Goal: Entertainment & Leisure: Browse casually

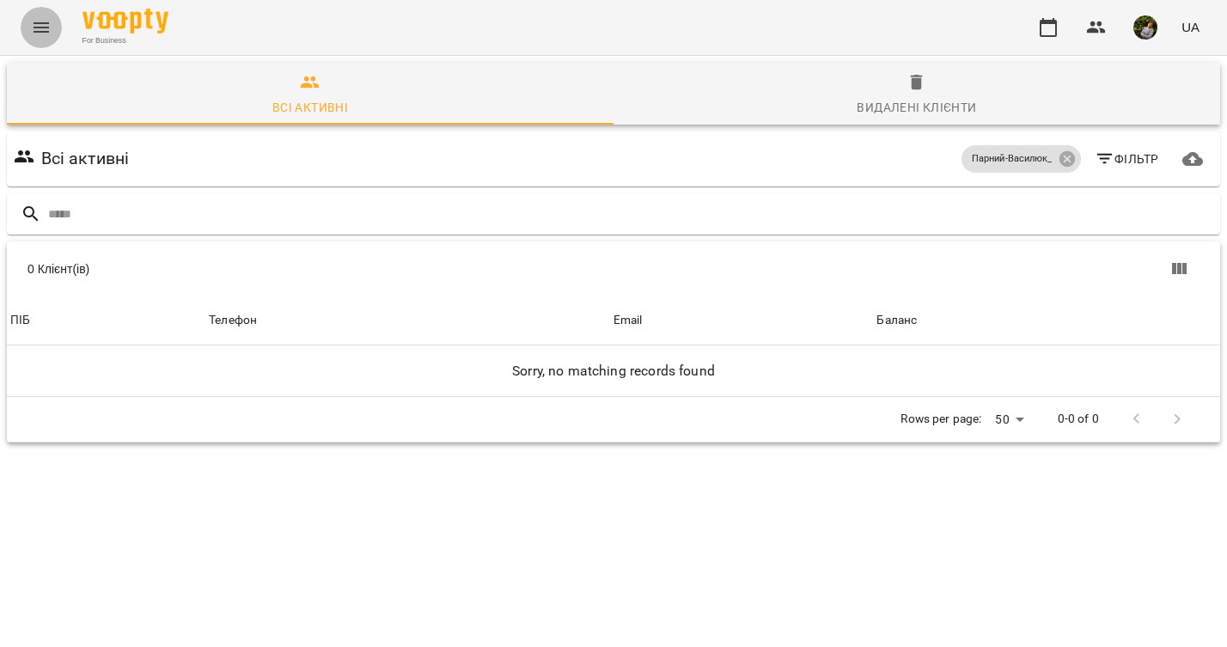
click at [37, 26] on icon "Menu" at bounding box center [41, 27] width 21 height 21
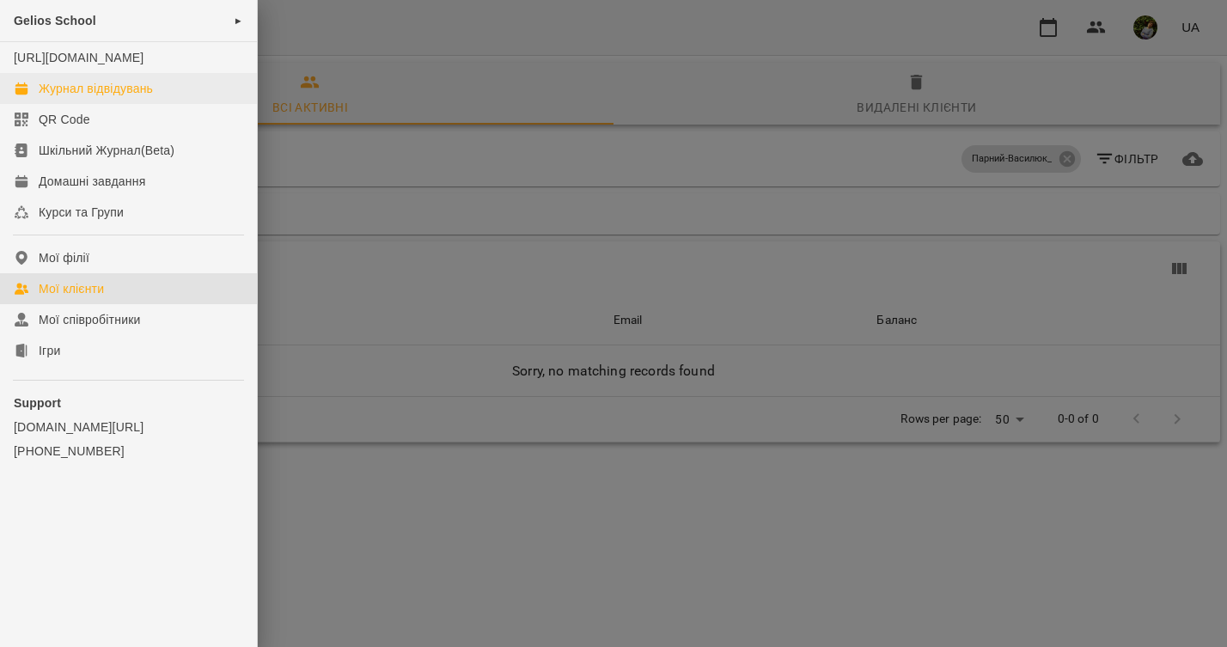
click at [62, 97] on div "Журнал відвідувань" at bounding box center [96, 88] width 114 height 17
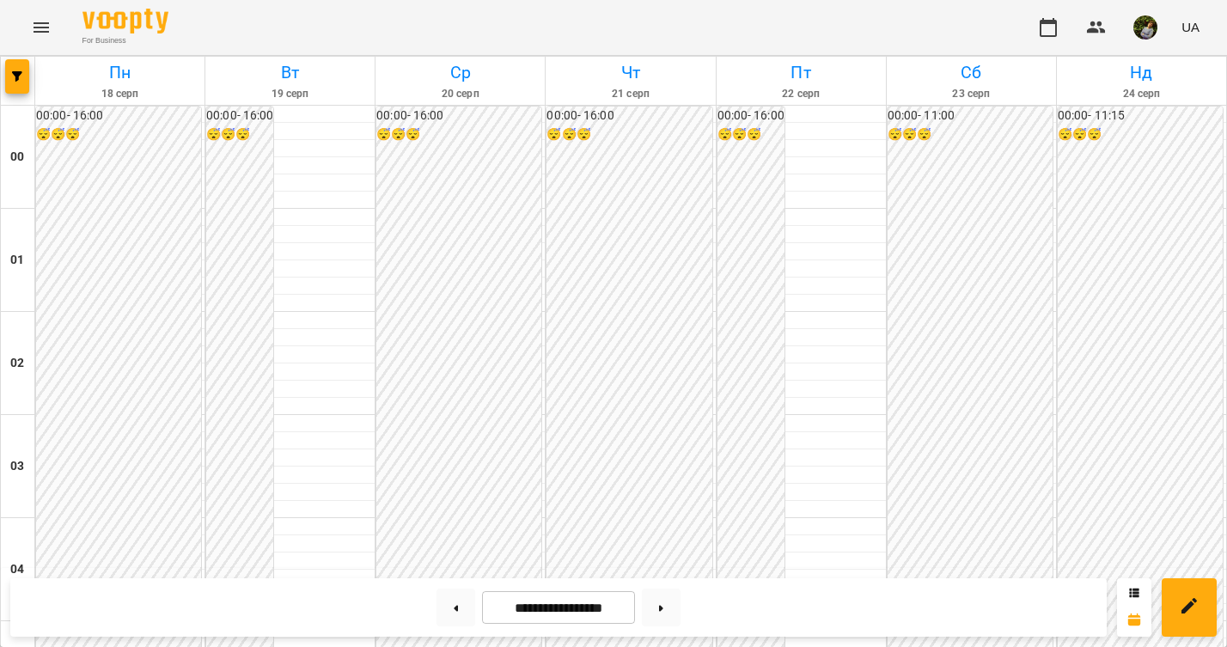
scroll to position [1555, 0]
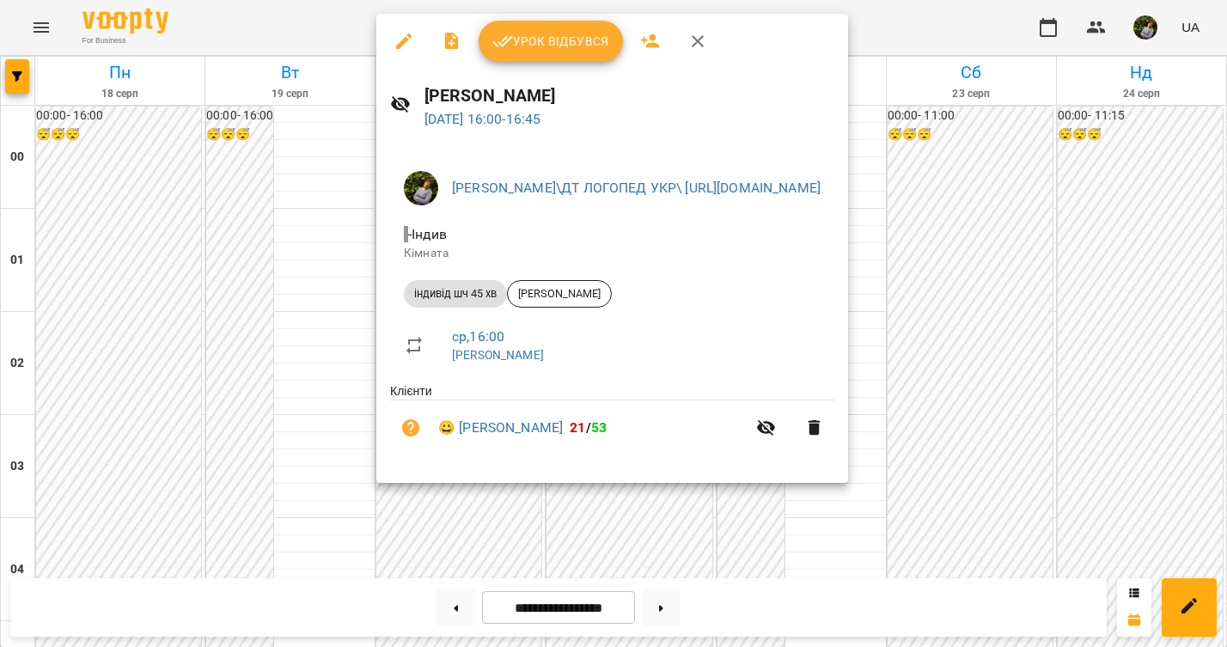
click at [208, 461] on div at bounding box center [613, 323] width 1227 height 647
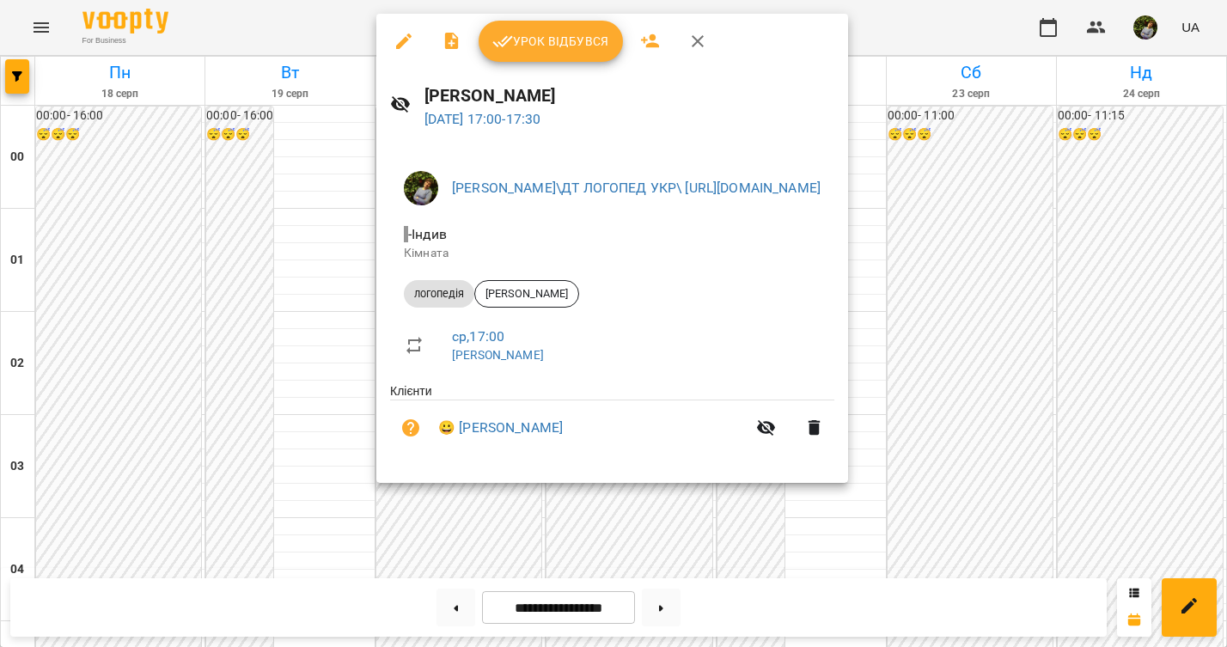
click at [297, 452] on div at bounding box center [613, 323] width 1227 height 647
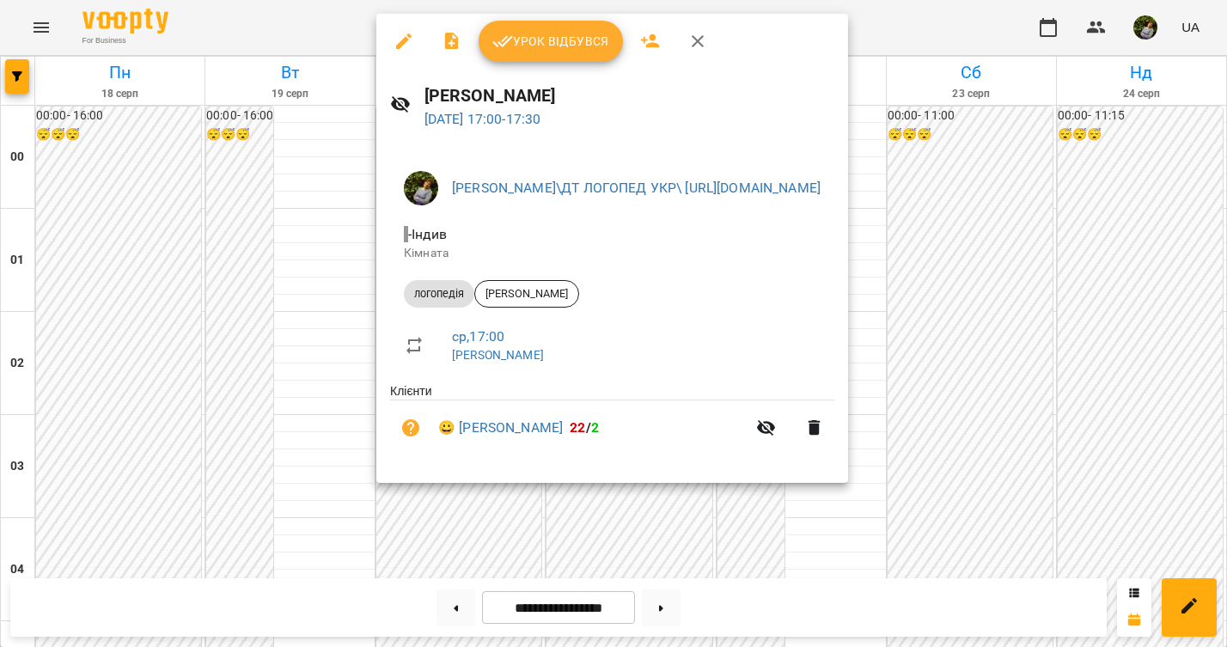
click at [327, 436] on div at bounding box center [613, 323] width 1227 height 647
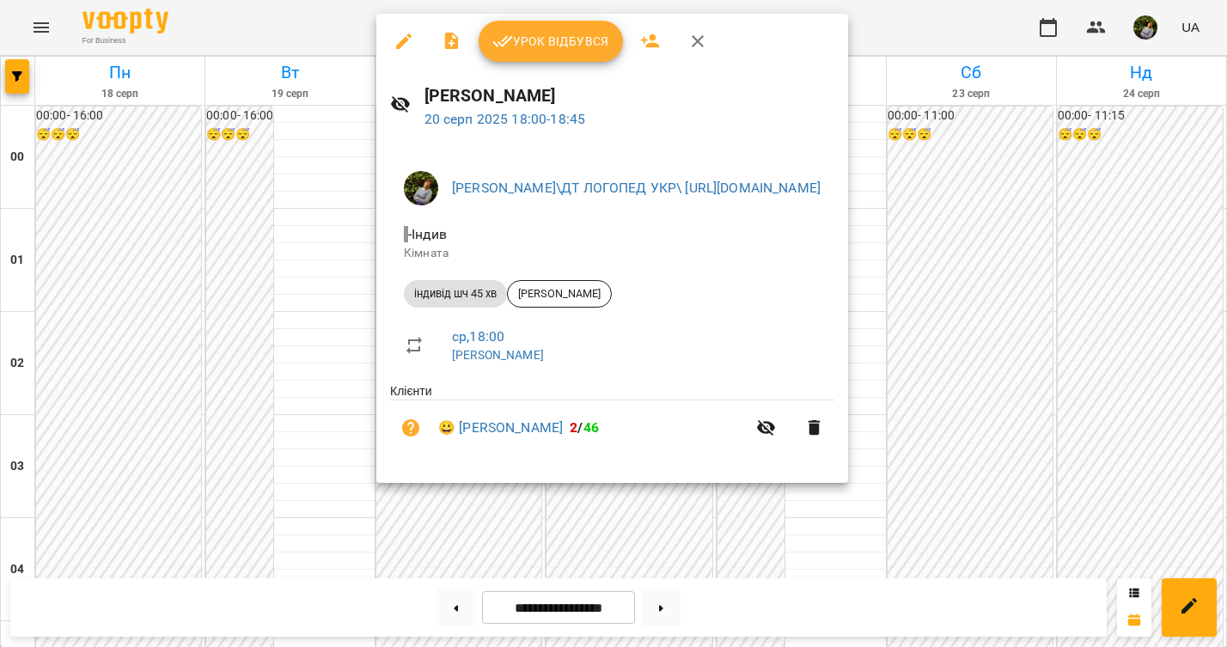
click at [324, 433] on div at bounding box center [613, 323] width 1227 height 647
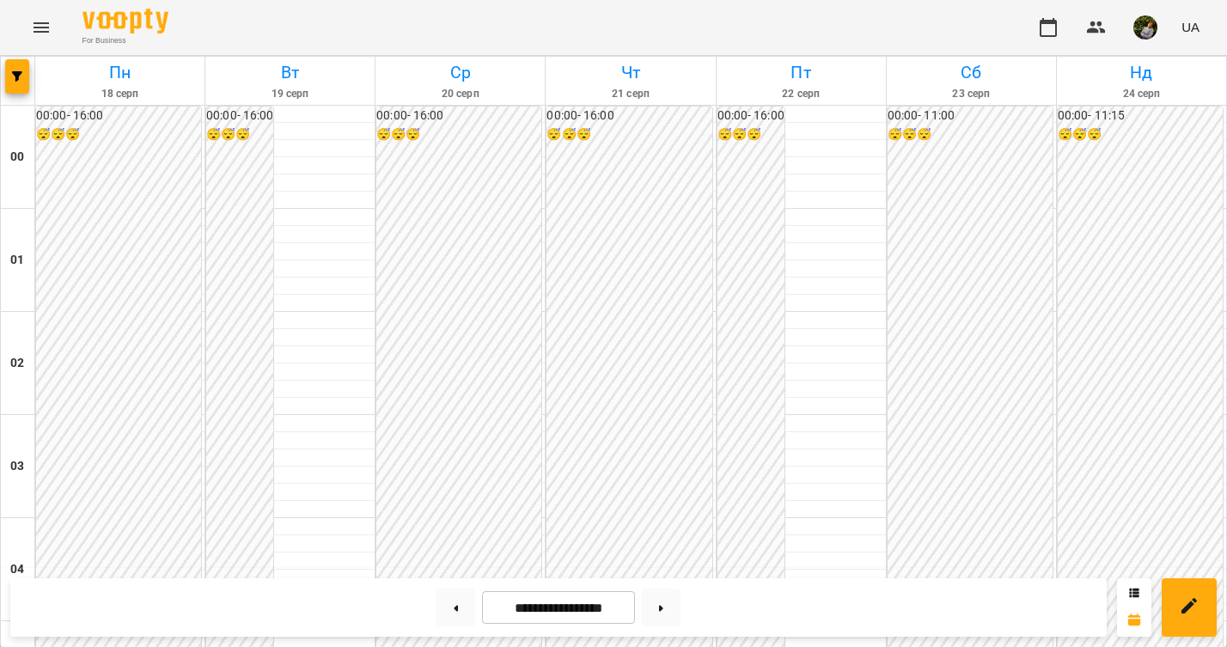
scroll to position [1577, 0]
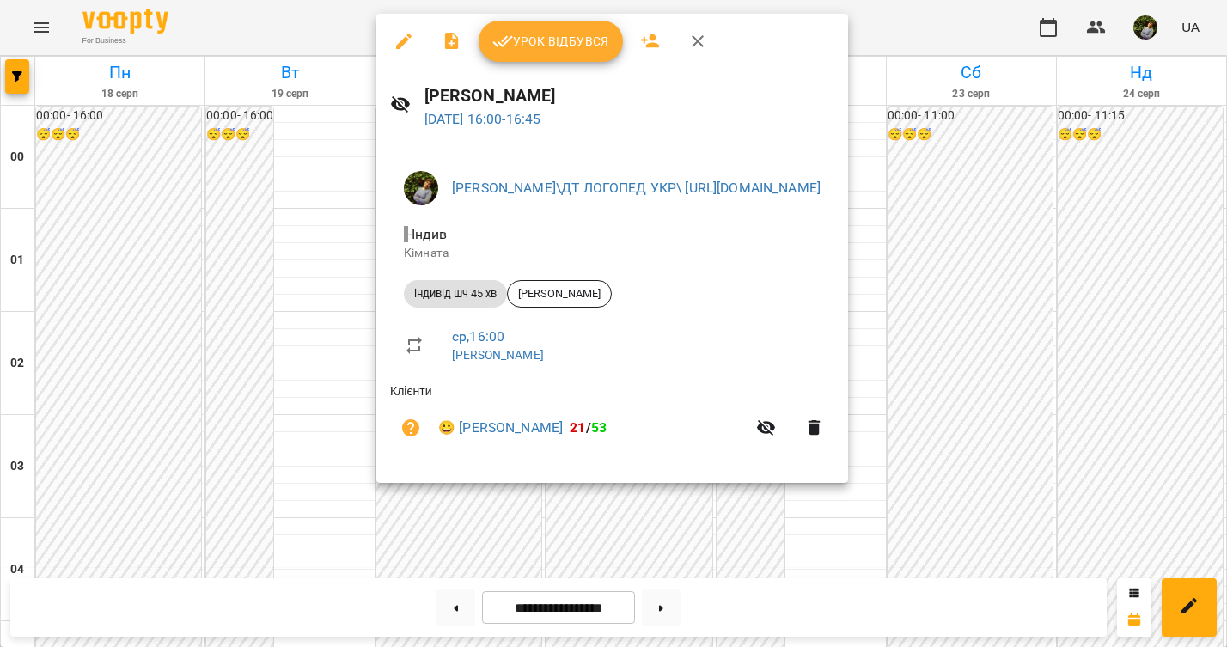
click at [314, 448] on div at bounding box center [613, 323] width 1227 height 647
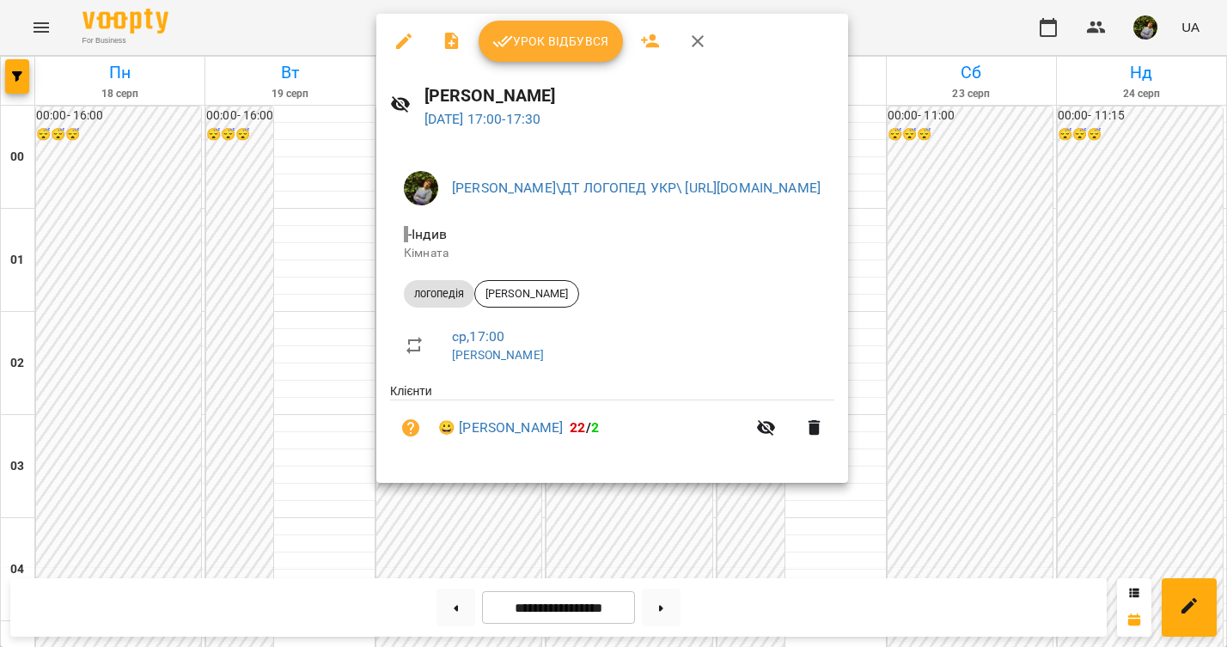
click at [319, 420] on div at bounding box center [613, 323] width 1227 height 647
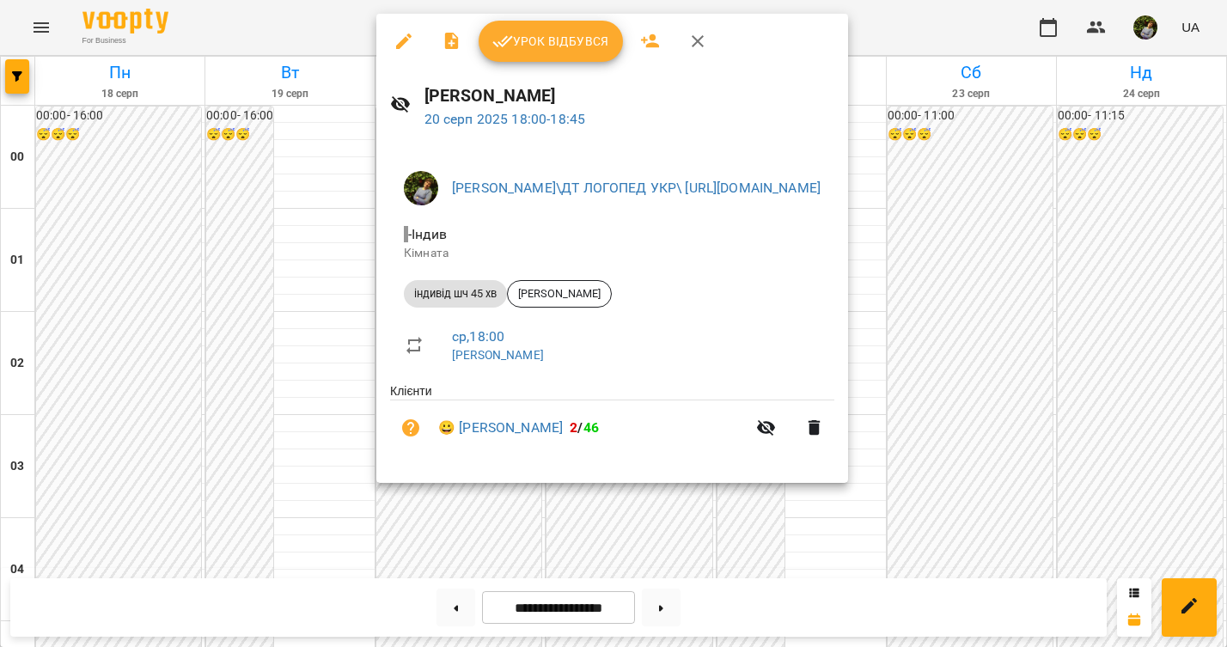
click at [277, 418] on div at bounding box center [613, 323] width 1227 height 647
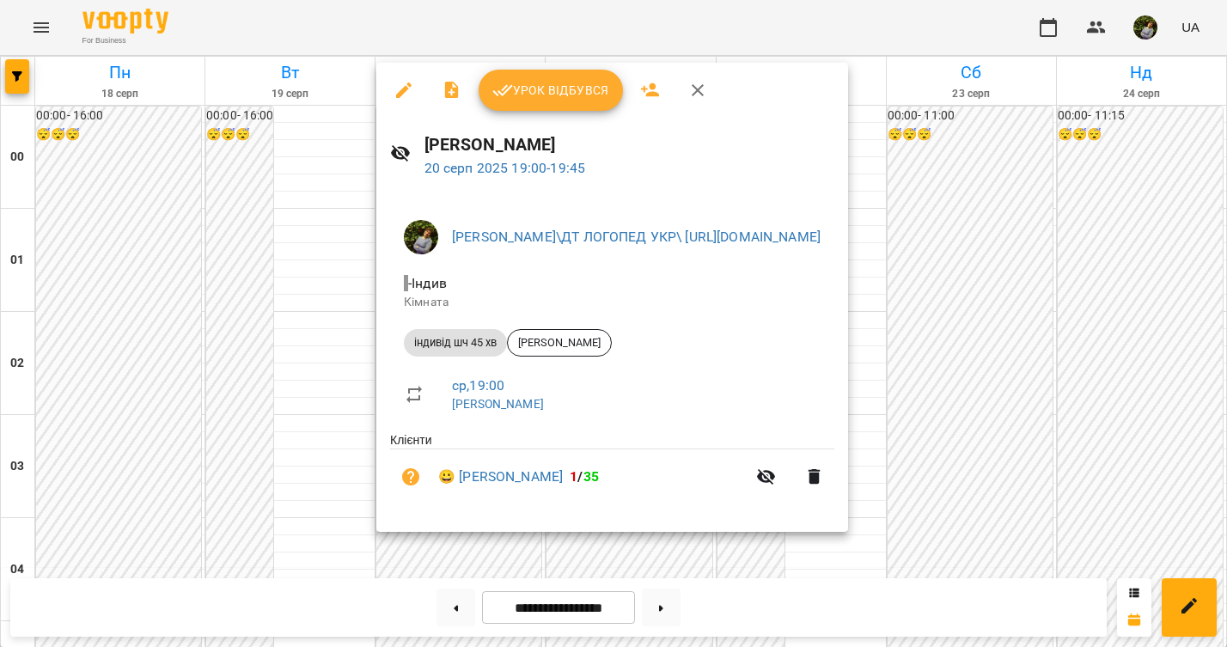
click at [291, 425] on div at bounding box center [613, 323] width 1227 height 647
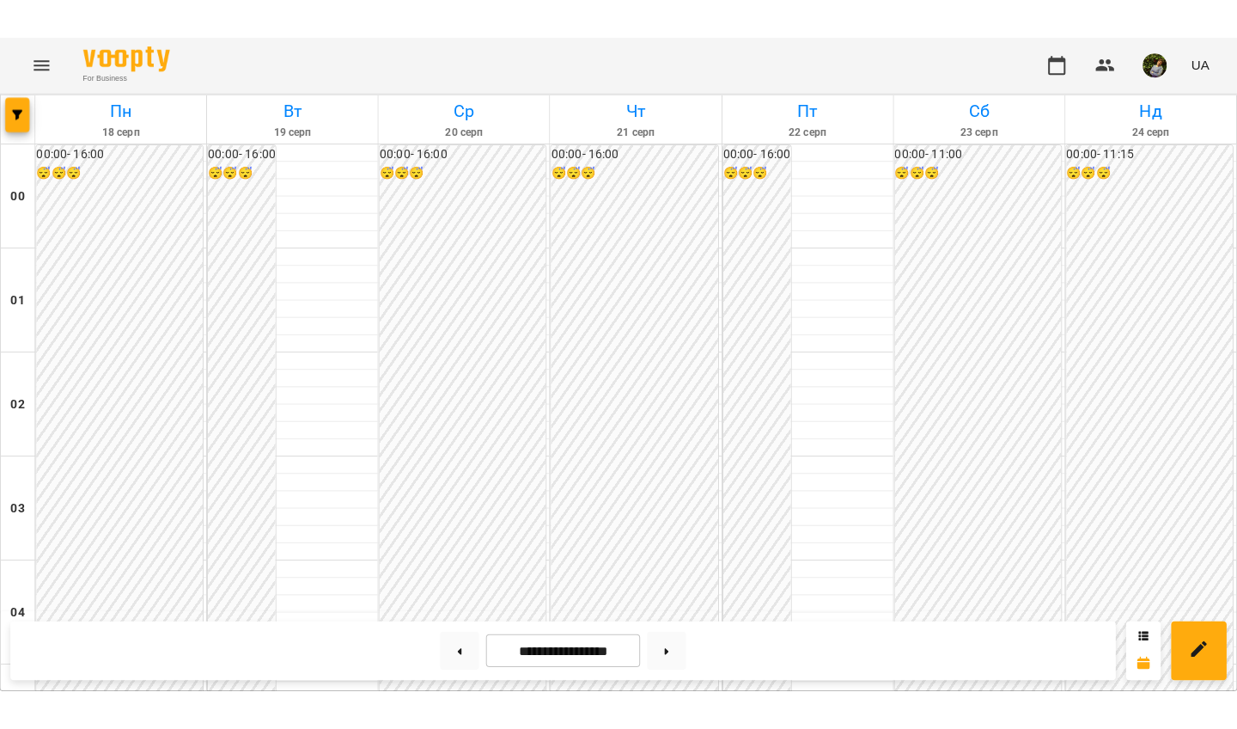
scroll to position [1127, 0]
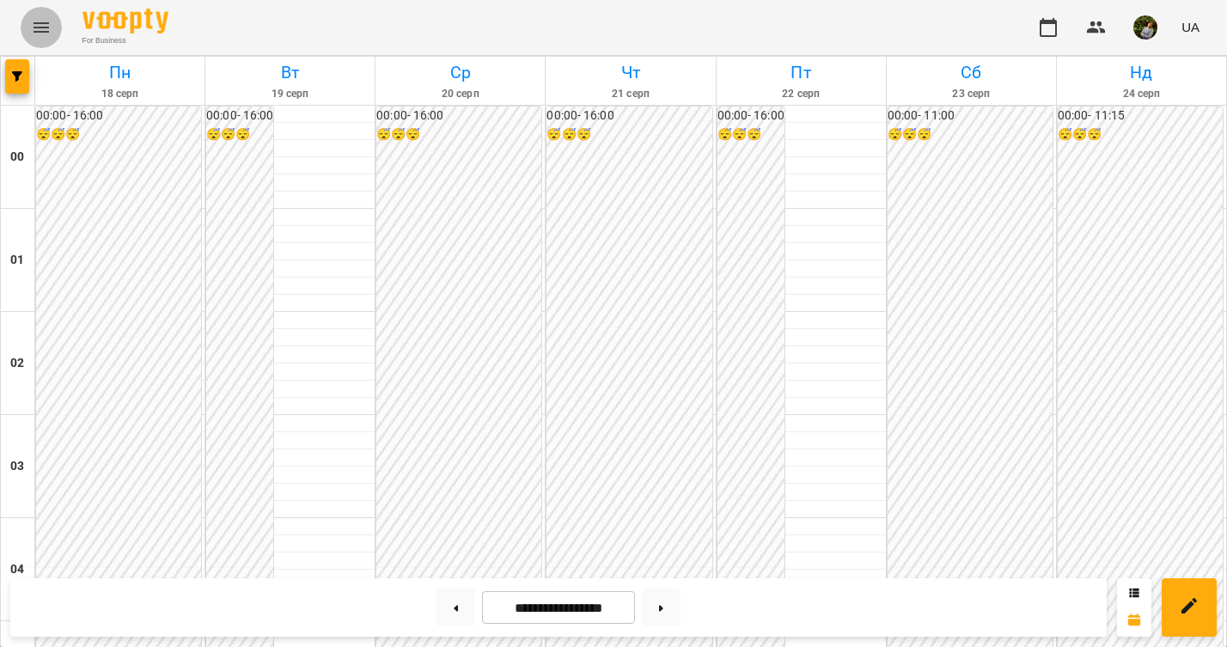
click at [38, 21] on icon "Menu" at bounding box center [41, 27] width 21 height 21
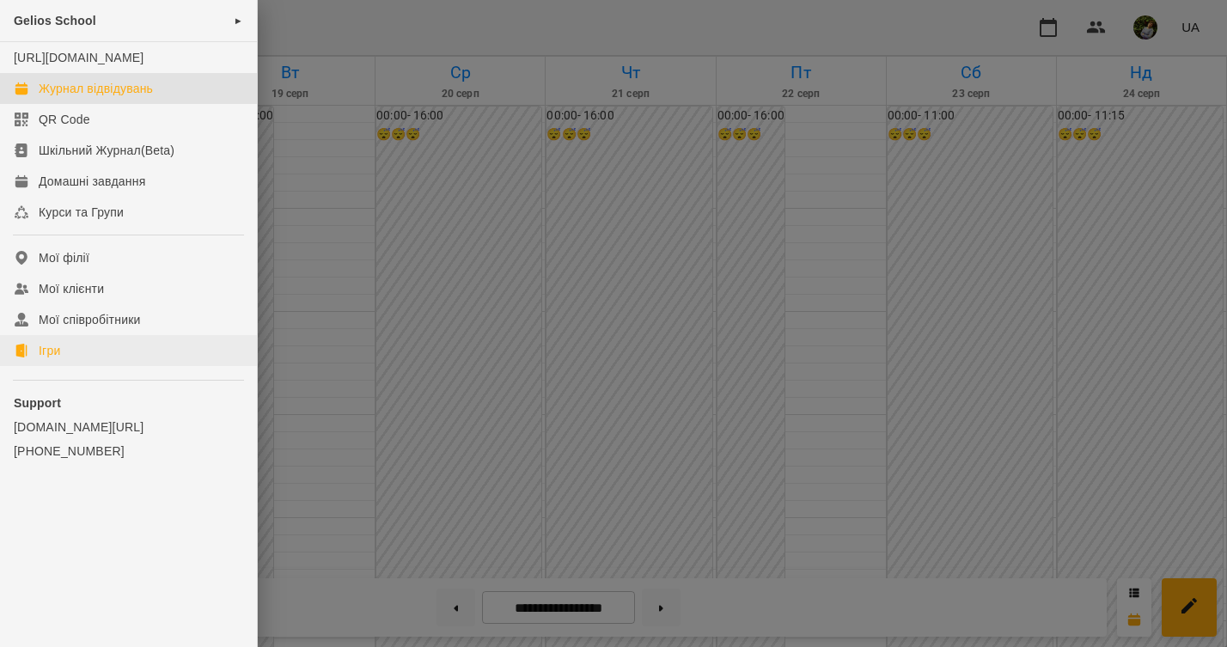
click at [47, 359] on div "Ігри" at bounding box center [49, 350] width 21 height 17
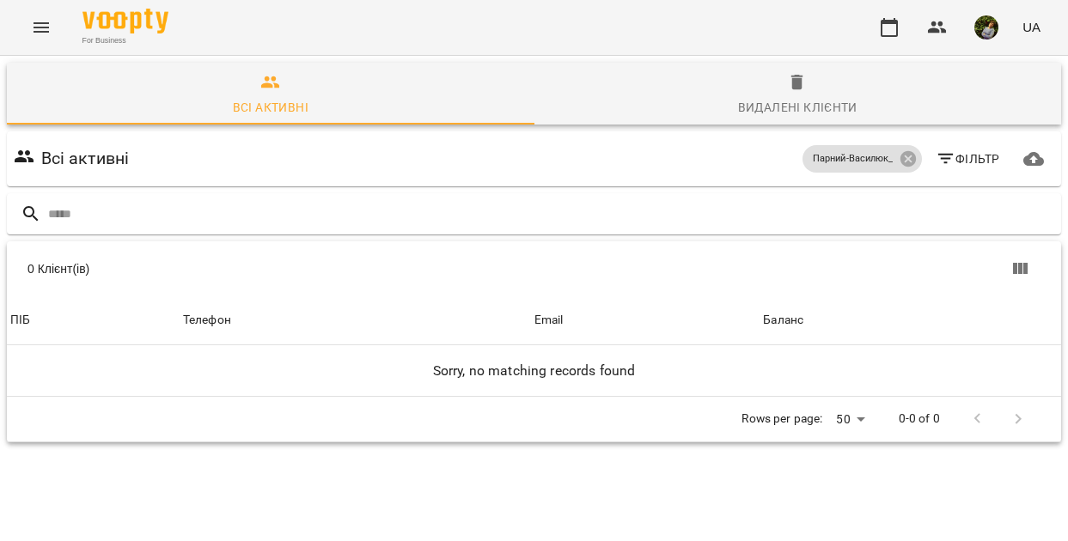
click at [42, 30] on icon "Menu" at bounding box center [41, 27] width 21 height 21
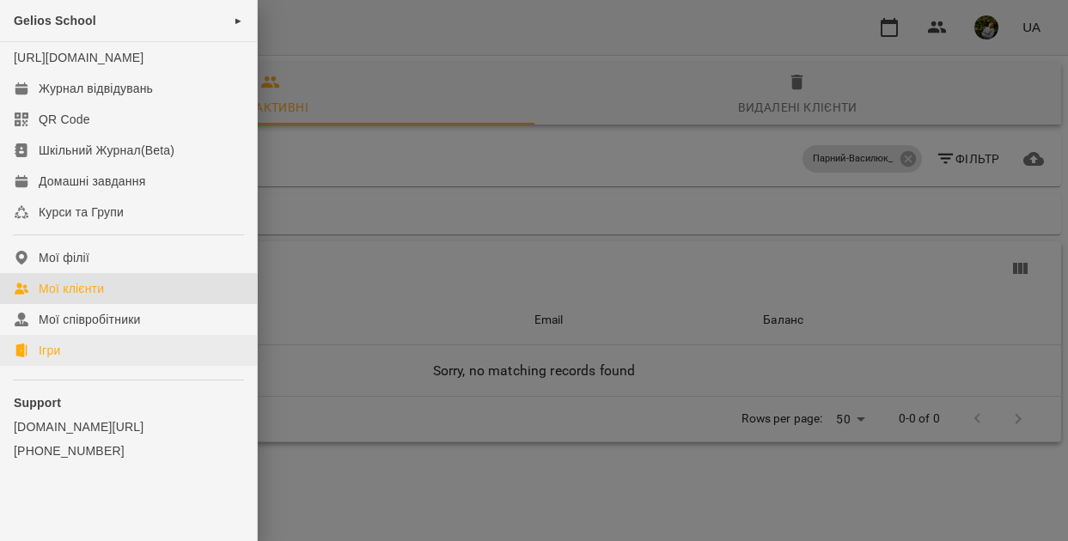
click at [59, 359] on div "Ігри" at bounding box center [49, 350] width 21 height 17
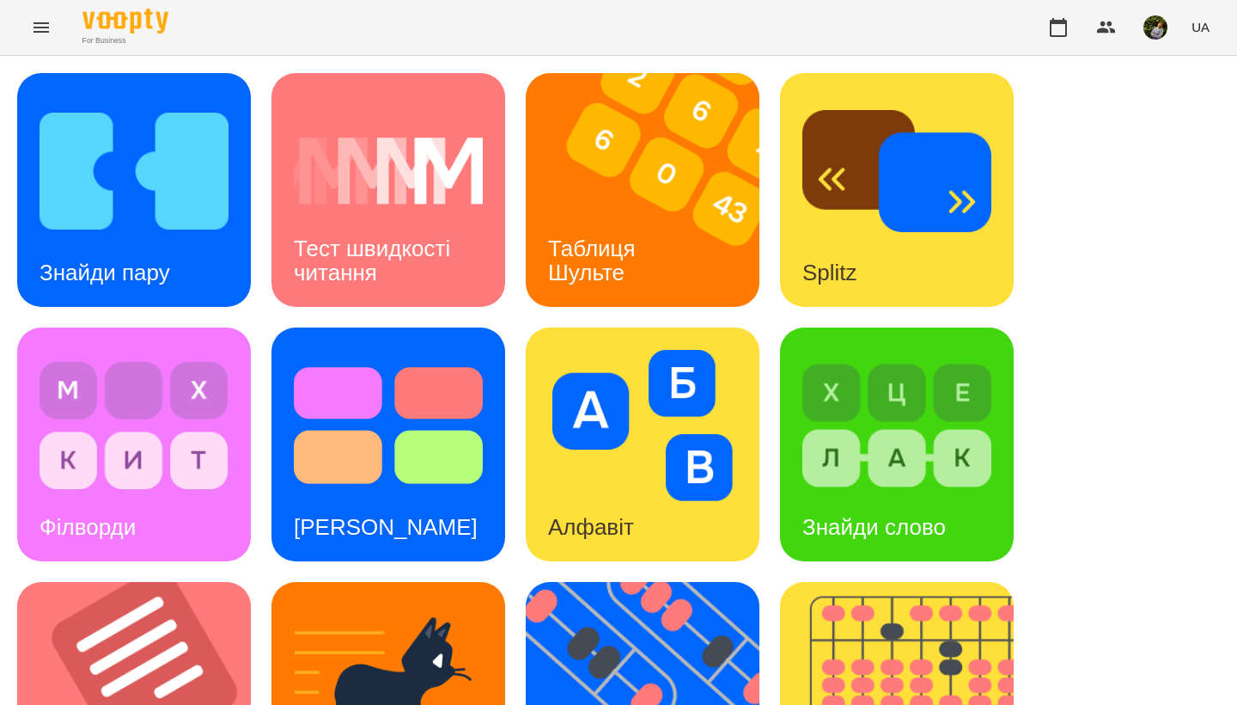
click at [583, 186] on img at bounding box center [653, 190] width 255 height 234
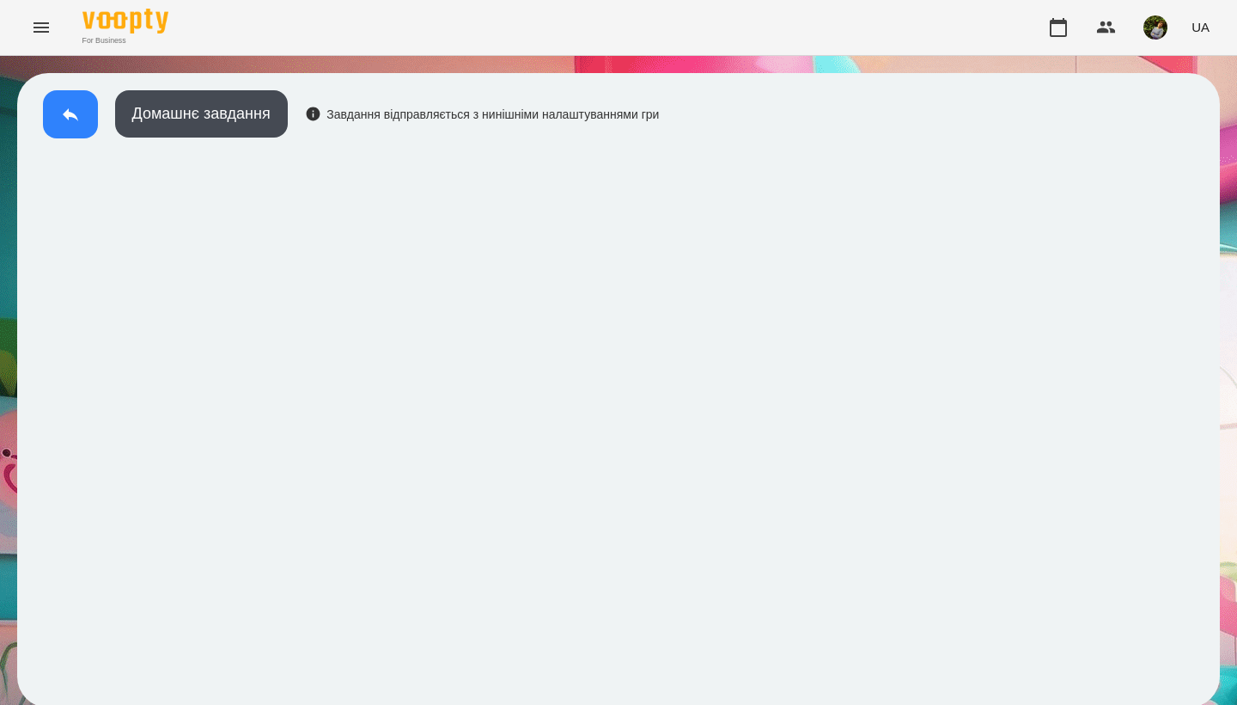
click at [71, 115] on icon at bounding box center [70, 114] width 15 height 13
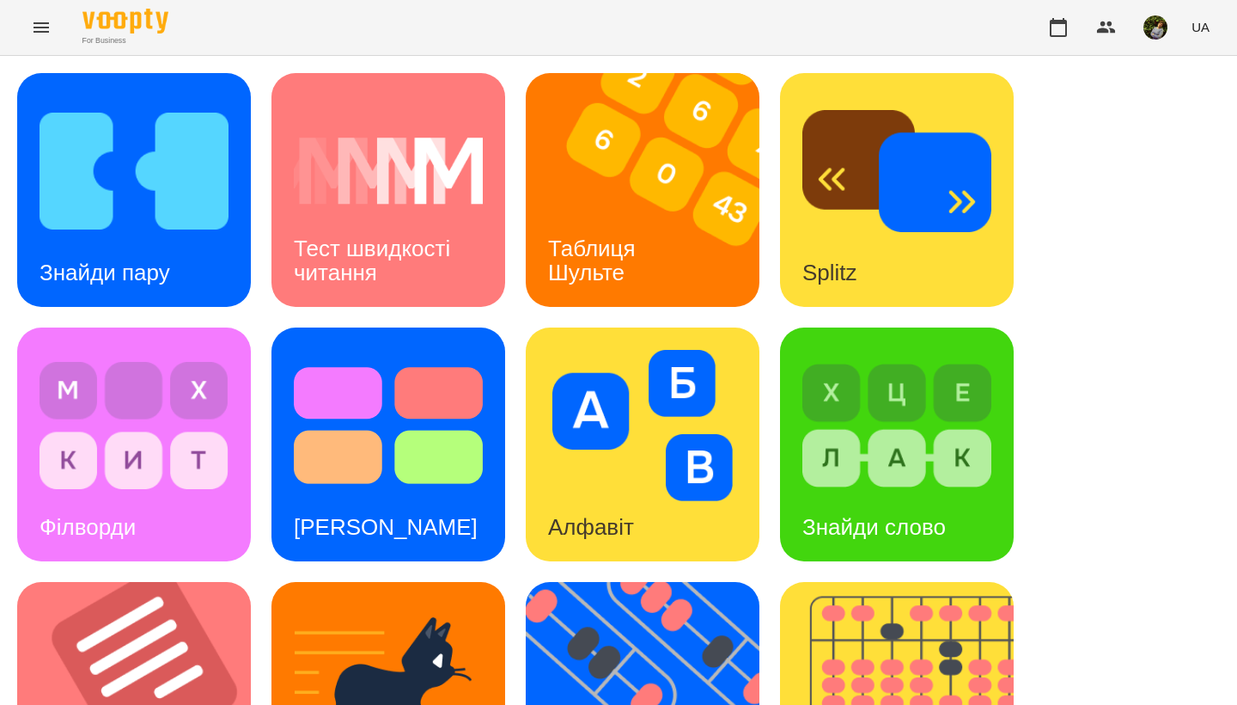
scroll to position [454, 0]
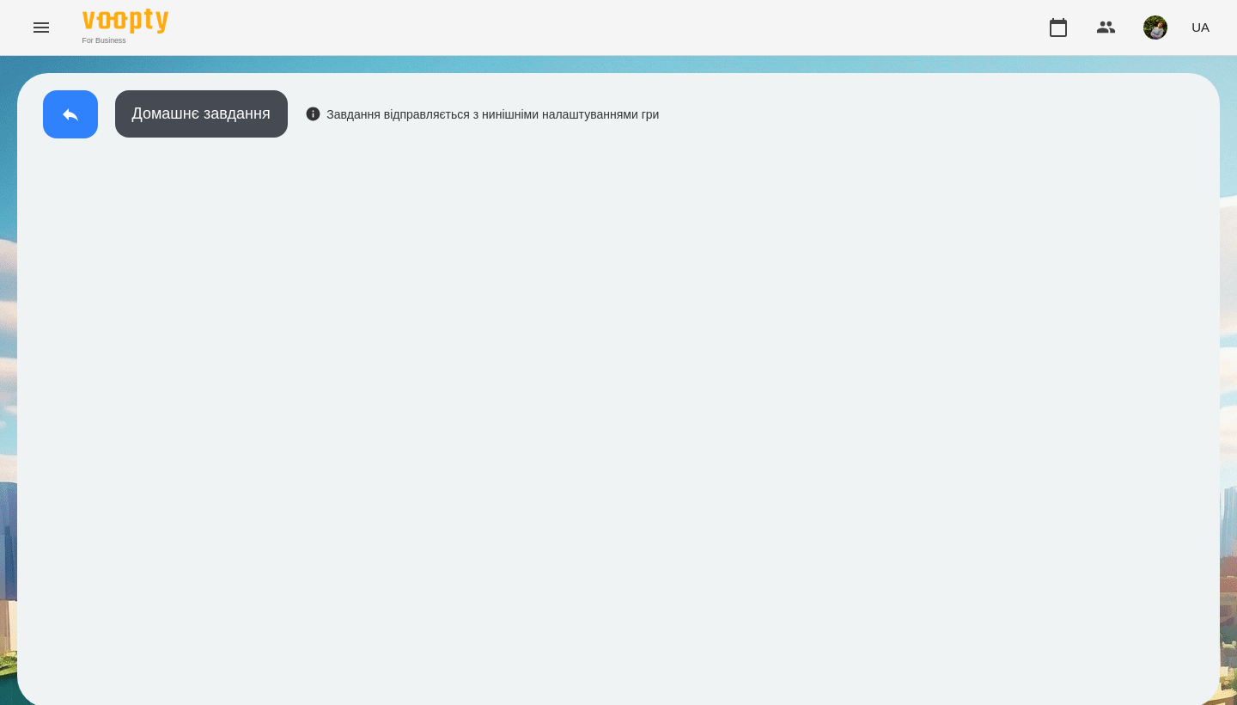
click at [70, 106] on icon at bounding box center [70, 114] width 21 height 21
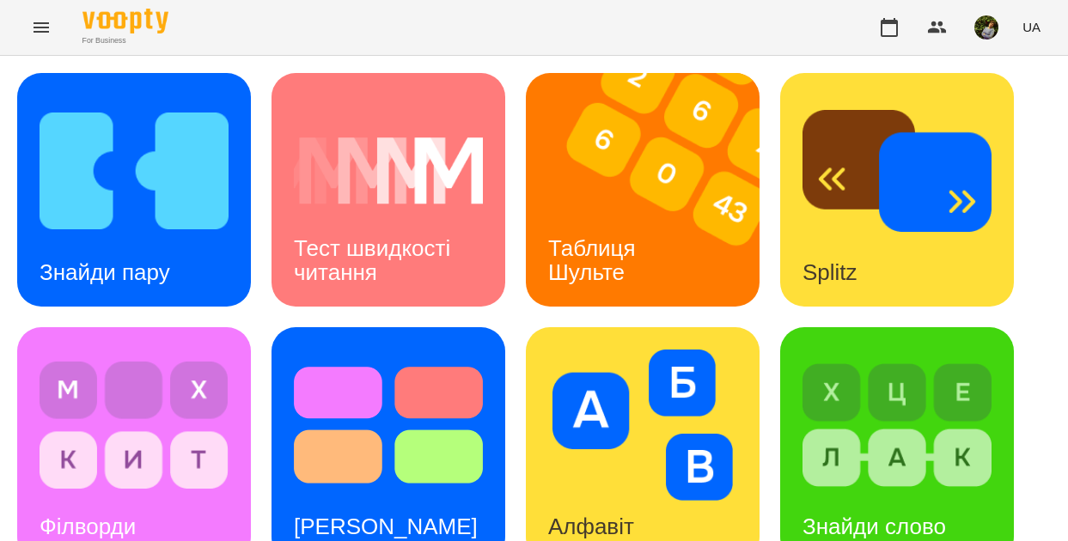
scroll to position [750, 0]
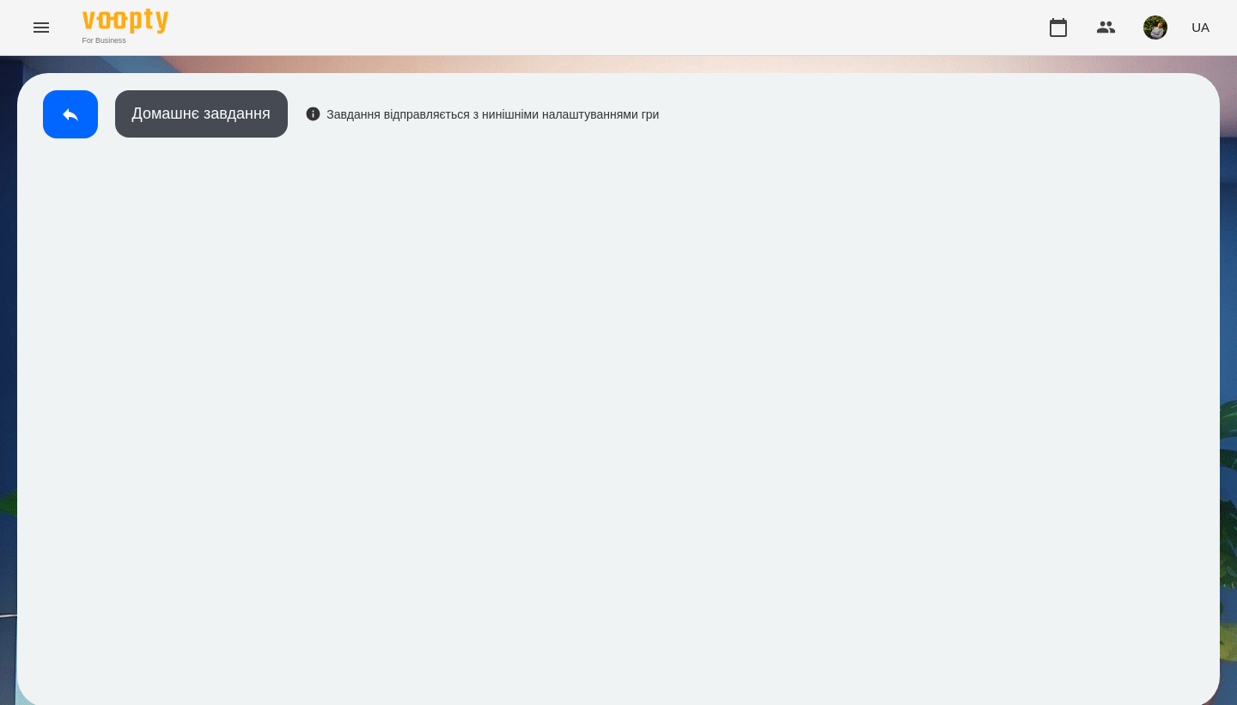
scroll to position [3, 0]
click at [70, 113] on icon at bounding box center [70, 114] width 15 height 13
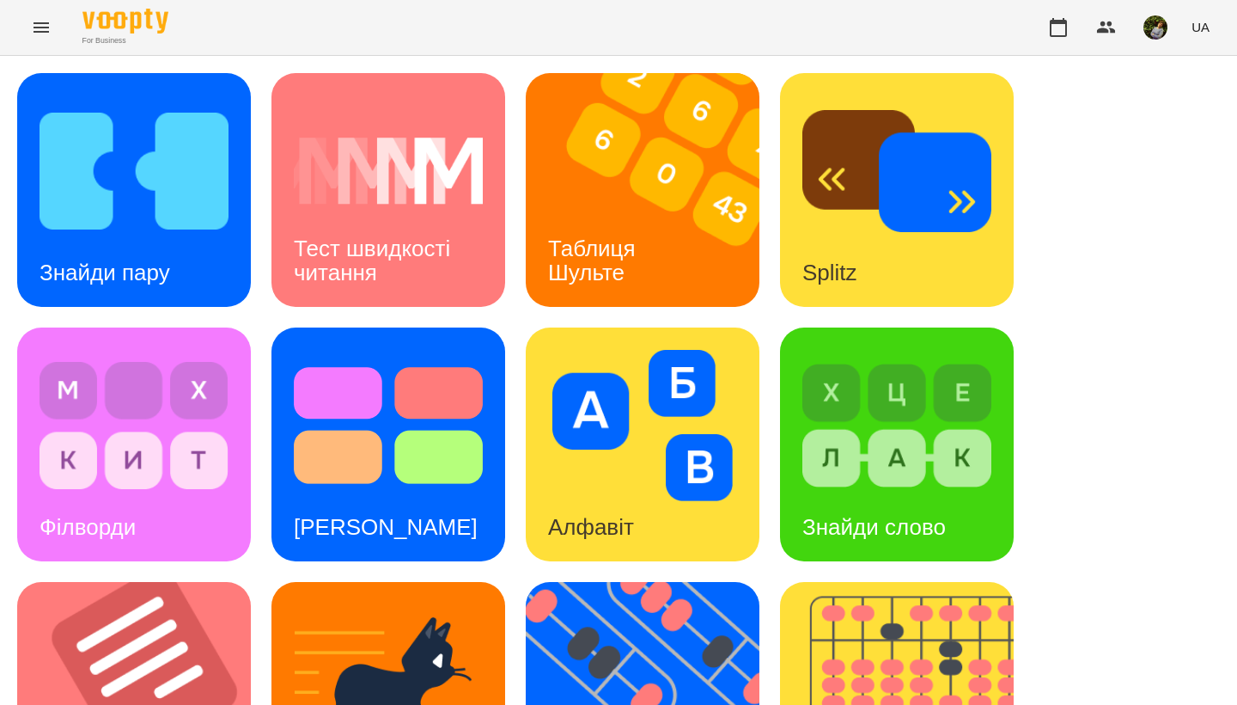
click at [182, 255] on div "Знайди пару" at bounding box center [104, 273] width 175 height 68
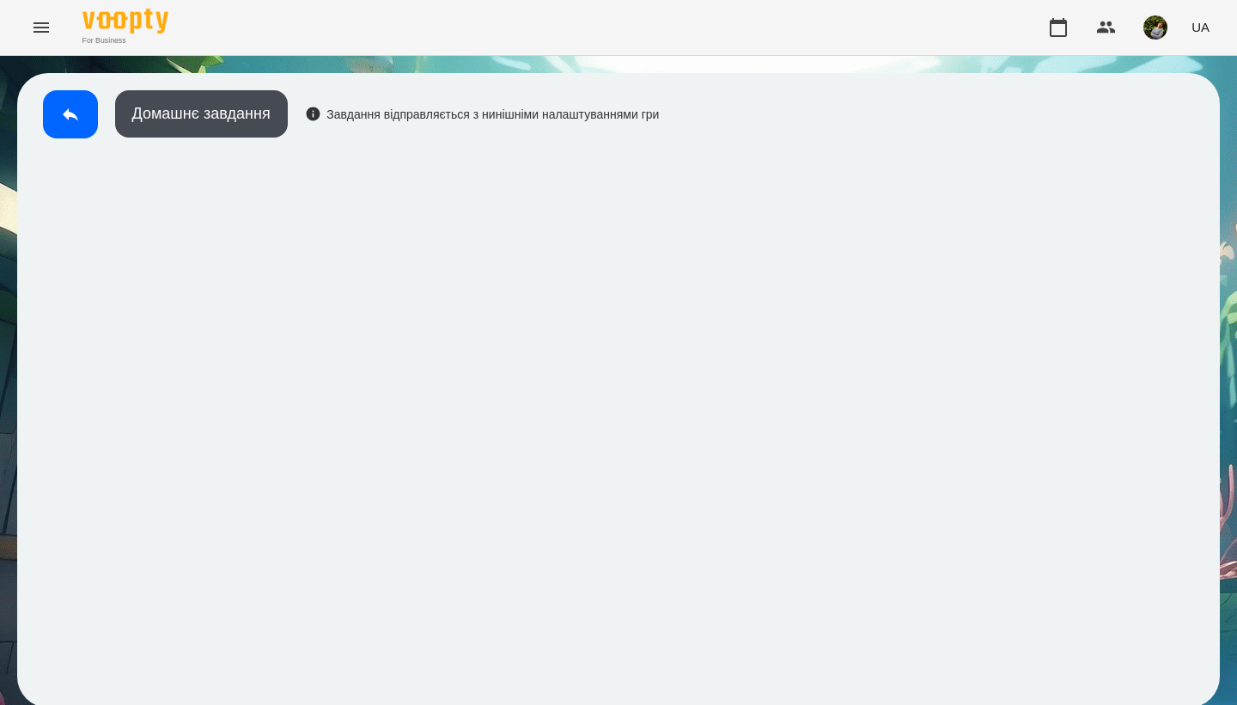
scroll to position [3, 0]
click at [62, 110] on icon at bounding box center [70, 114] width 21 height 21
